Goal: Task Accomplishment & Management: Manage account settings

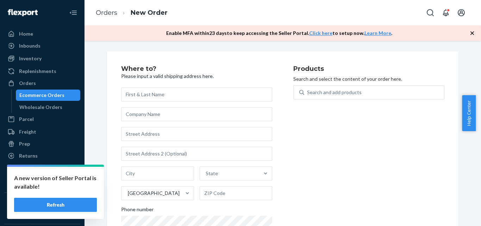
click at [81, 198] on button "Refresh" at bounding box center [55, 204] width 83 height 14
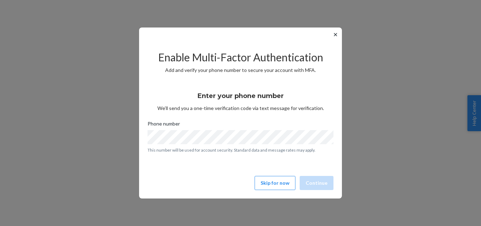
click at [334, 33] on button "✕" at bounding box center [335, 34] width 7 height 8
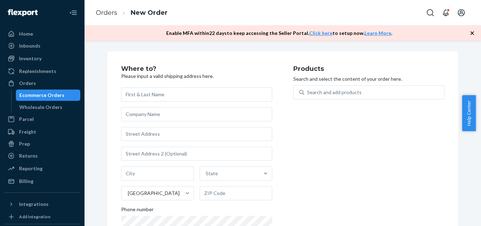
click at [129, 37] on div "Enable MFA [DATE] to keep accessing the Seller Portal. Click here to setup now.…" at bounding box center [282, 32] width 396 height 15
click at [26, 58] on div "Inventory" at bounding box center [30, 58] width 23 height 7
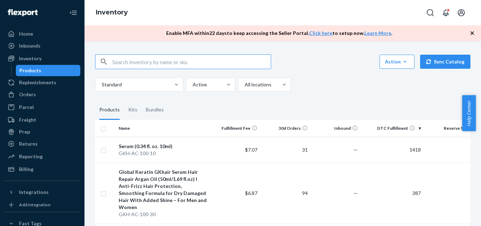
click at [192, 58] on input "text" at bounding box center [191, 62] width 158 height 14
paste input "GK-KIT-TBM-300"
type input "GK-KIT-TBM-300"
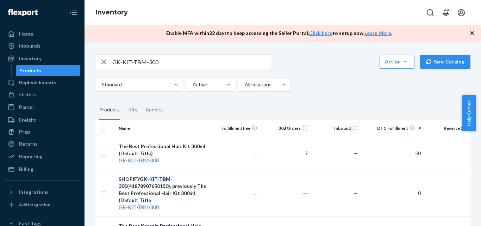
click at [311, 68] on div "GK-KIT-TBM-300 Action Create product Create kit or bundle Bulk create products …" at bounding box center [282, 61] width 375 height 15
click at [166, 155] on div "The Best Professional Hair Kit 300ml (Default Title)" at bounding box center [163, 150] width 88 height 14
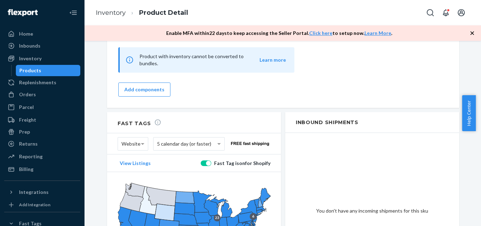
scroll to position [751, 0]
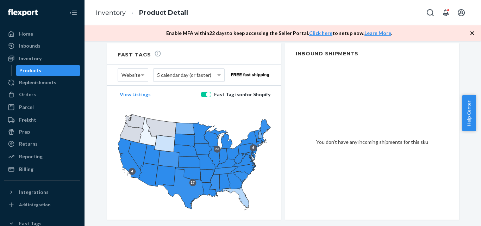
click at [37, 72] on div "Products" at bounding box center [30, 70] width 22 height 7
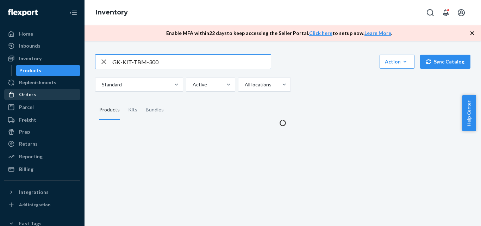
click at [31, 93] on div "Orders" at bounding box center [27, 94] width 17 height 7
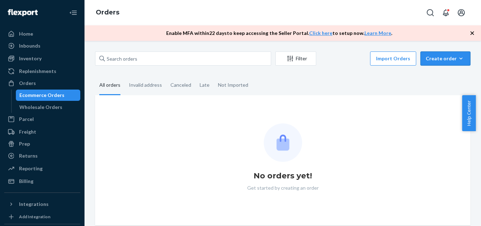
click at [443, 59] on div "Create order" at bounding box center [445, 58] width 39 height 7
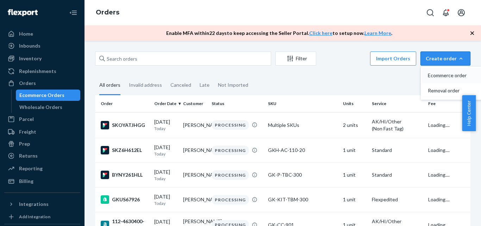
click at [438, 78] on span "Ecommerce order" at bounding box center [450, 75] width 44 height 5
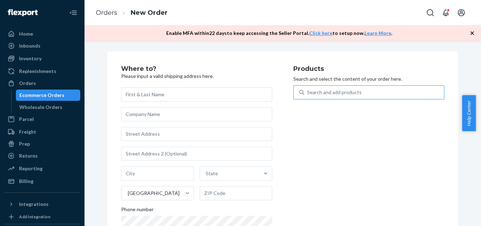
click at [376, 86] on div "Search and add products" at bounding box center [374, 92] width 140 height 13
click at [308, 89] on input "Search and add products" at bounding box center [307, 92] width 1 height 7
paste input "GK-PACK-2S-50"
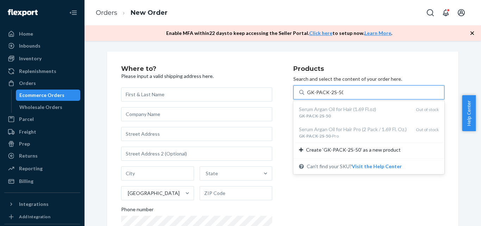
type input "GK-PACK-2S-50"
click at [321, 190] on div "Products Search and select the content of your order here. option undefined foc…" at bounding box center [368, 159] width 151 height 189
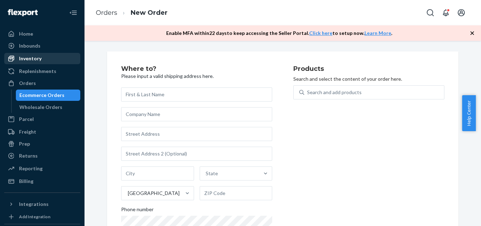
click at [37, 57] on div "Inventory" at bounding box center [30, 58] width 23 height 7
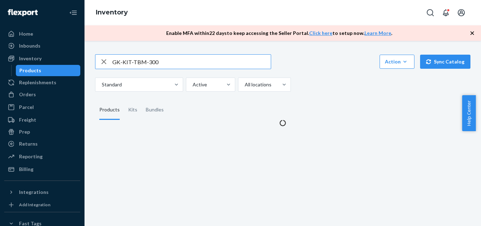
click at [147, 57] on input "GK-KIT-TBM-300" at bounding box center [191, 62] width 158 height 14
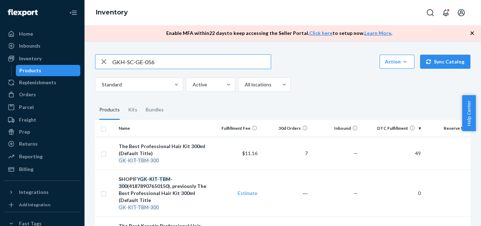
type input "GKH-SC-GE-056"
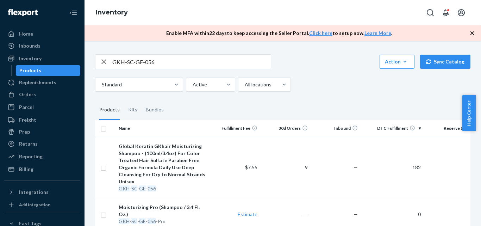
click at [304, 71] on div "GKH-SC-GE-056 Action Create product Create kit or bundle Bulk create products B…" at bounding box center [282, 72] width 375 height 37
click at [197, 150] on div "Global Keratin GKhair Moisturizing Shampoo - (100ml/3.4oz) For Color Treated Ha…" at bounding box center [163, 164] width 88 height 42
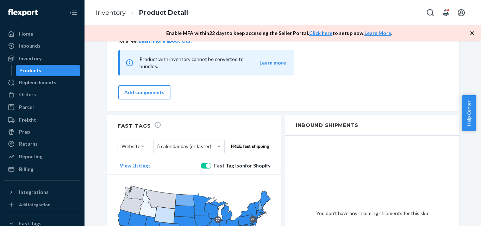
scroll to position [775, 0]
